Goal: Information Seeking & Learning: Learn about a topic

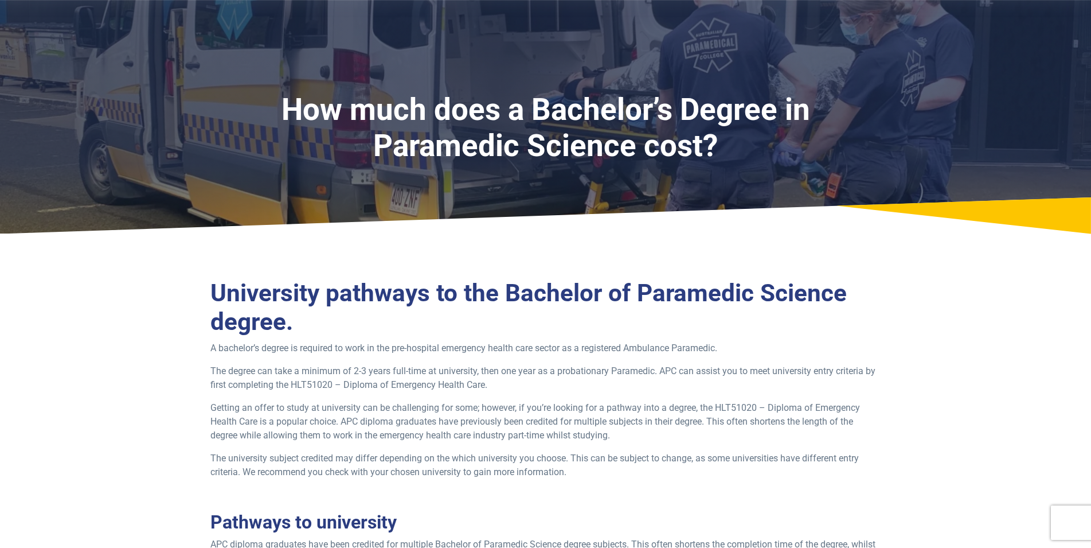
scroll to position [292, 0]
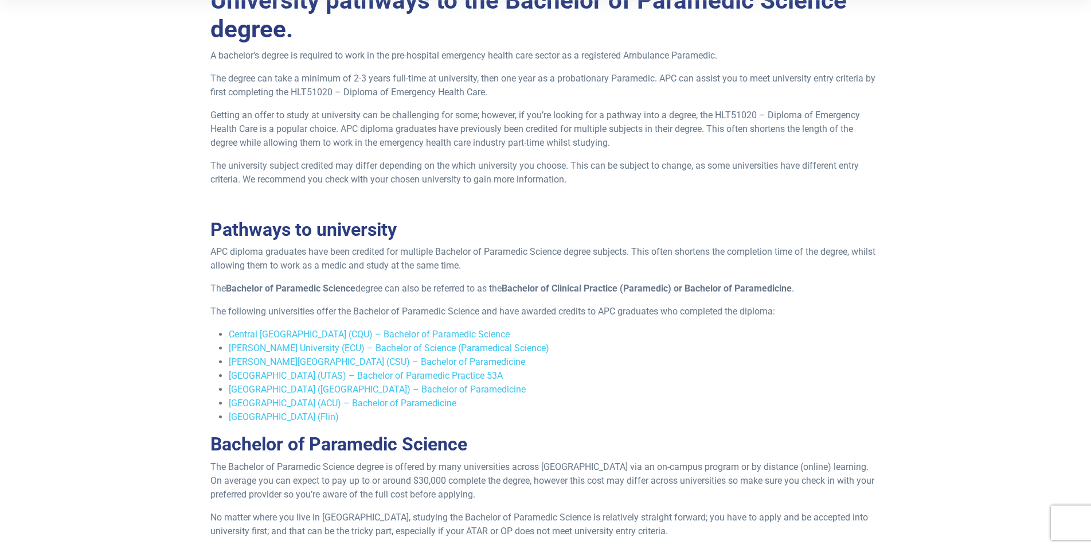
drag, startPoint x: 225, startPoint y: 361, endPoint x: 213, endPoint y: 365, distance: 12.5
click at [213, 365] on ul "C entral [GEOGRAPHIC_DATA] (CQU) – Bachelor of Paramedic Science [PERSON_NAME][…" at bounding box center [545, 375] width 671 height 96
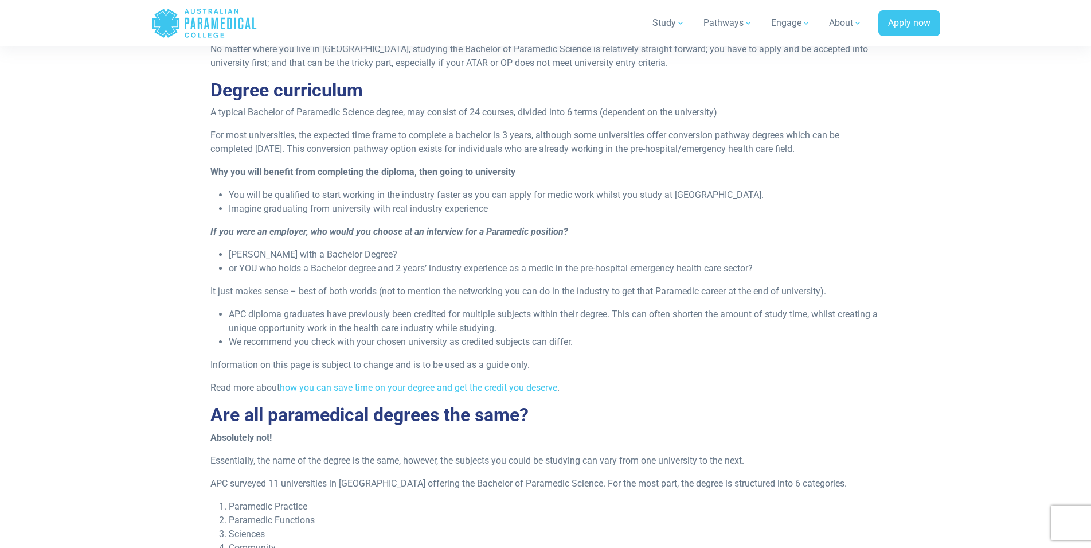
scroll to position [1053, 0]
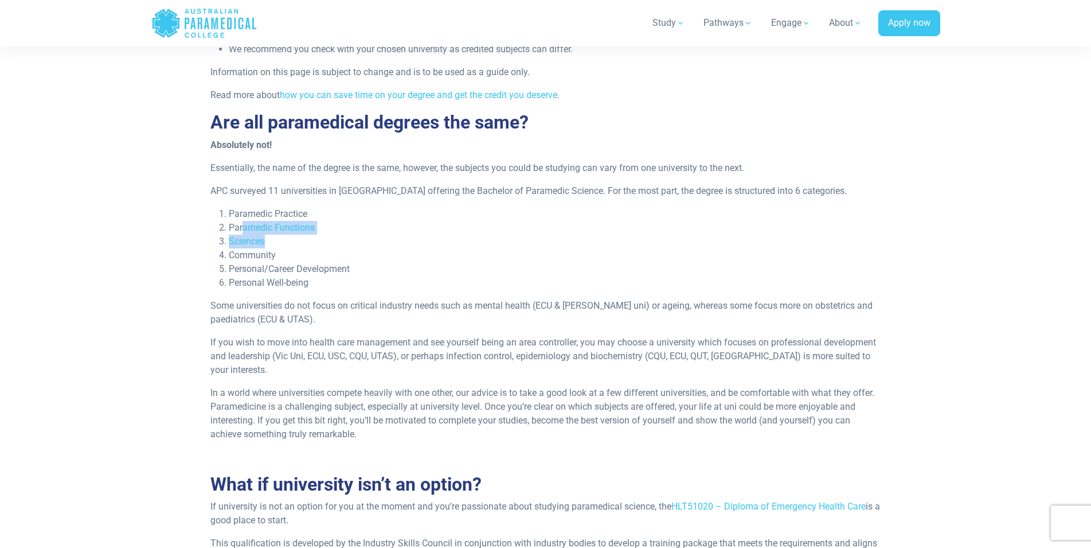
drag, startPoint x: 243, startPoint y: 227, endPoint x: 264, endPoint y: 253, distance: 33.4
click at [268, 249] on ol "Paramedic Practice Paramedic Functions Sciences Community Personal/Career Devel…" at bounding box center [545, 248] width 671 height 83
click at [264, 253] on li "Community" at bounding box center [555, 255] width 653 height 14
drag, startPoint x: 247, startPoint y: 252, endPoint x: 268, endPoint y: 264, distance: 24.1
click at [265, 261] on ol "Paramedic Practice Paramedic Functions Sciences Community Personal/Career Devel…" at bounding box center [545, 248] width 671 height 83
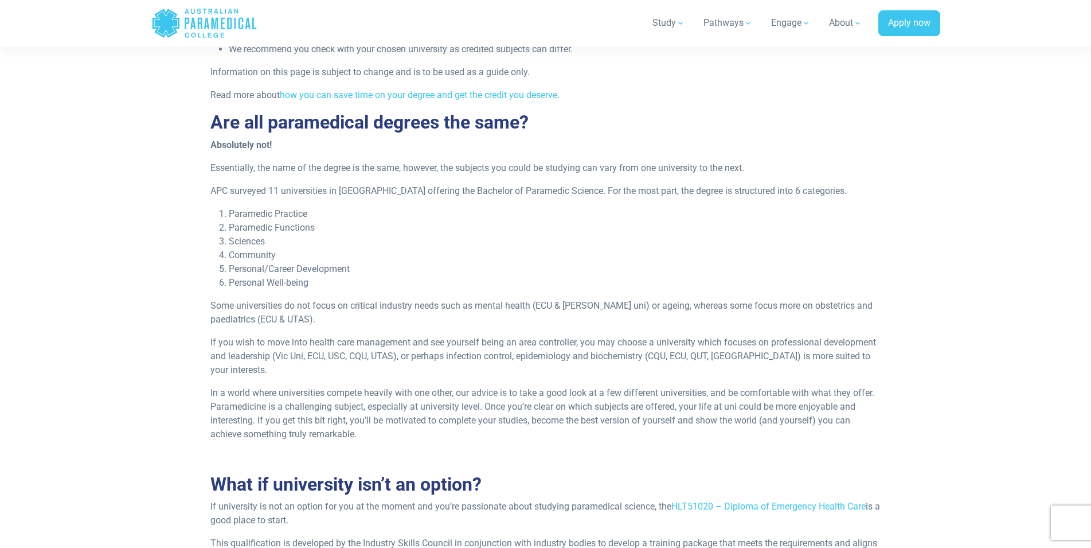
click at [268, 262] on li "Community" at bounding box center [555, 255] width 653 height 14
drag, startPoint x: 255, startPoint y: 271, endPoint x: 285, endPoint y: 283, distance: 32.4
click at [285, 283] on ol "Paramedic Practice Paramedic Functions Sciences Community Personal/Career Devel…" at bounding box center [545, 248] width 671 height 83
click at [285, 283] on li "Personal Well-being" at bounding box center [555, 283] width 653 height 14
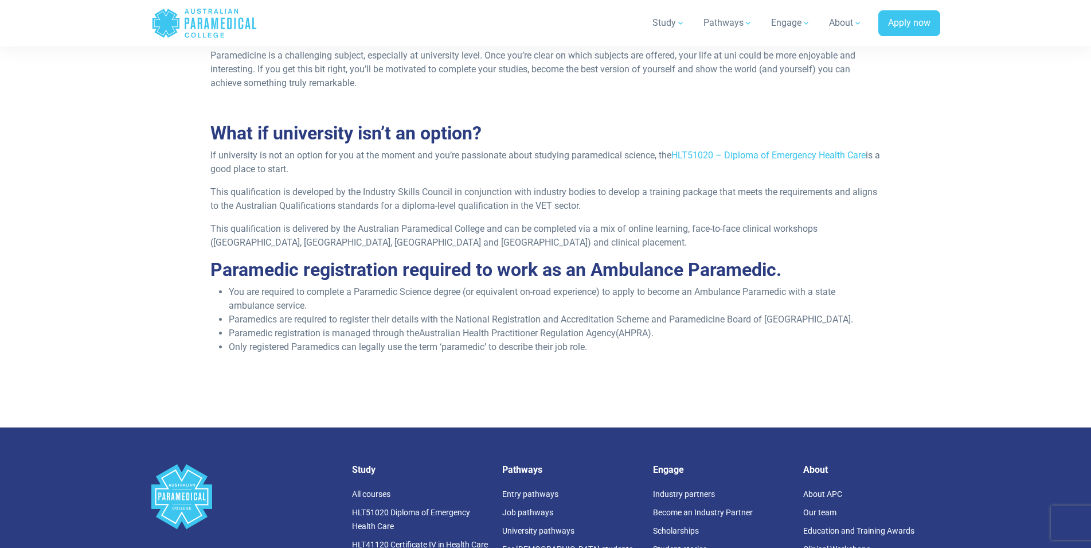
scroll to position [1696, 0]
